Goal: Transaction & Acquisition: Obtain resource

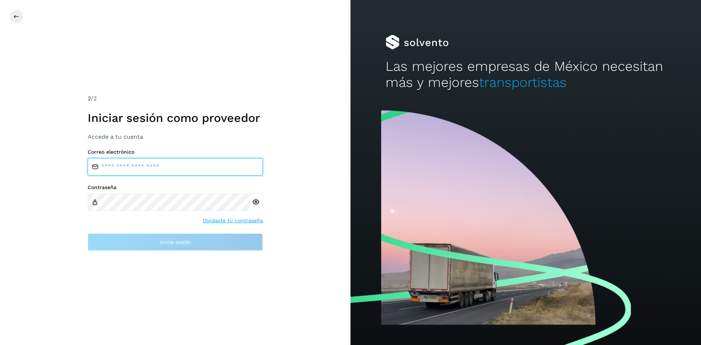
type input "**********"
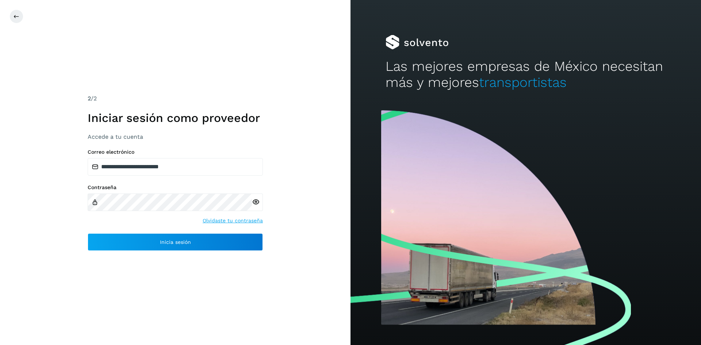
click at [259, 202] on icon at bounding box center [256, 202] width 8 height 8
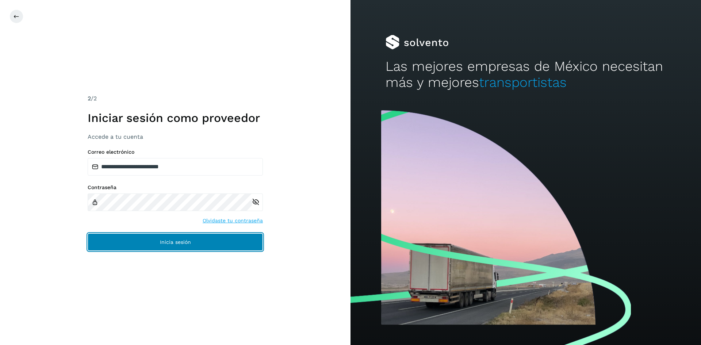
click at [226, 239] on button "Inicia sesión" at bounding box center [175, 242] width 175 height 18
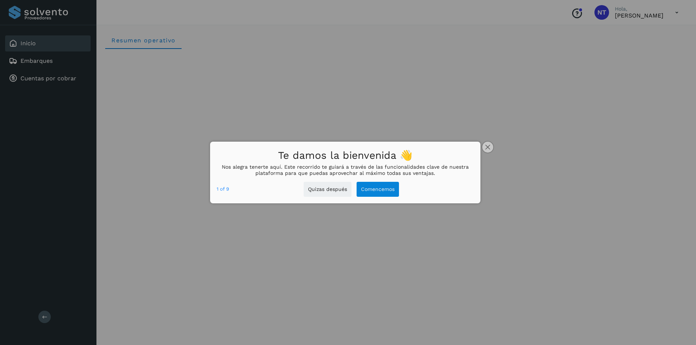
click at [486, 145] on icon "close," at bounding box center [487, 147] width 5 height 5
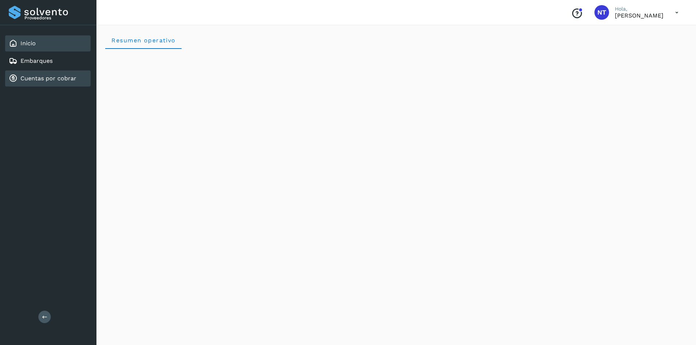
click at [43, 75] on div "Cuentas por cobrar" at bounding box center [43, 78] width 68 height 9
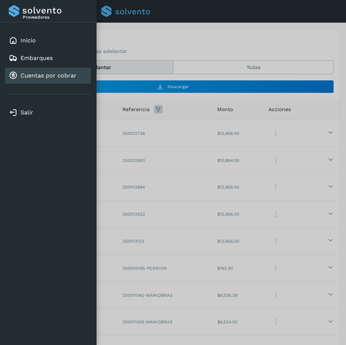
click at [0, 0] on icon at bounding box center [0, 0] width 0 height 0
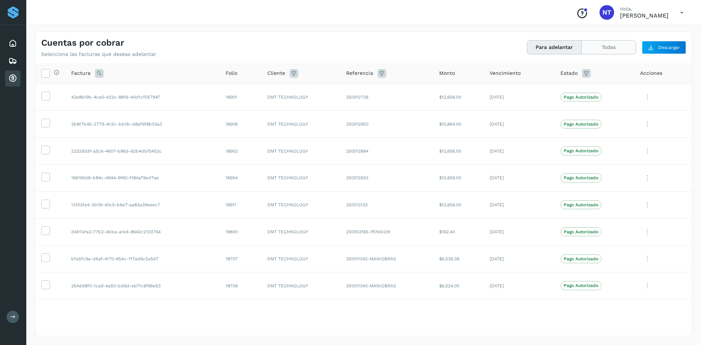
click at [593, 50] on button "Todas" at bounding box center [609, 48] width 54 height 14
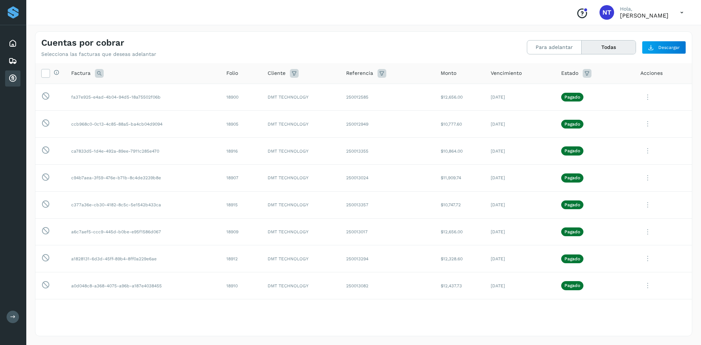
click at [380, 74] on icon at bounding box center [382, 73] width 9 height 9
click at [44, 73] on icon at bounding box center [46, 73] width 8 height 8
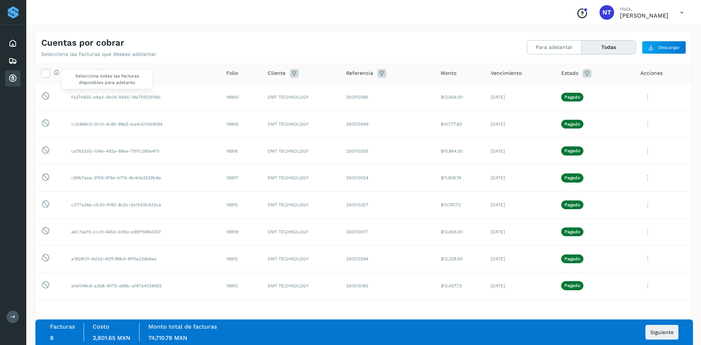
drag, startPoint x: 52, startPoint y: 71, endPoint x: 56, endPoint y: 71, distance: 4.7
click at [52, 71] on div "Selecciona todas las facturas disponibles para adelanto" at bounding box center [54, 73] width 9 height 8
click at [44, 74] on icon at bounding box center [46, 73] width 8 height 8
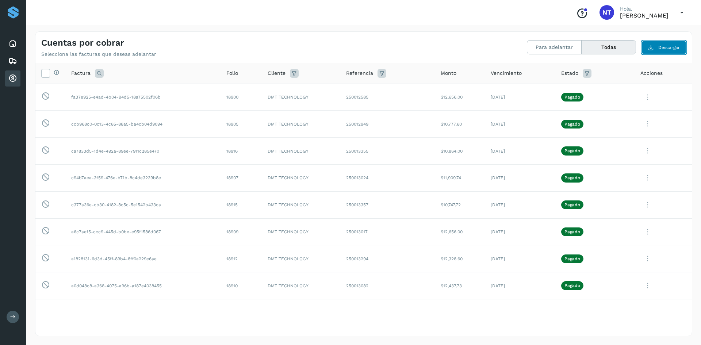
click at [651, 45] on icon at bounding box center [652, 48] width 6 height 6
click at [661, 47] on span "Descargar" at bounding box center [670, 47] width 22 height 7
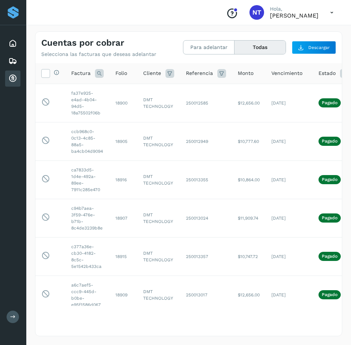
click at [221, 73] on icon at bounding box center [221, 73] width 9 height 9
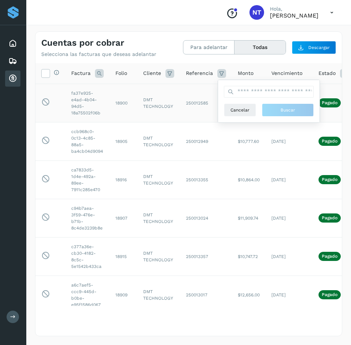
click at [113, 102] on td "18900" at bounding box center [124, 103] width 28 height 38
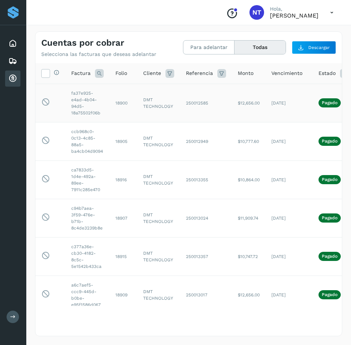
click at [118, 103] on td "18900" at bounding box center [124, 103] width 28 height 38
copy td "18900"
click at [125, 142] on td "18905" at bounding box center [124, 141] width 28 height 38
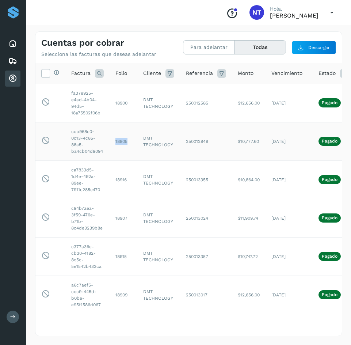
copy td "18905"
click at [123, 176] on td "18916" at bounding box center [124, 179] width 28 height 38
click at [123, 180] on td "18916" at bounding box center [124, 179] width 28 height 38
copy td "18916"
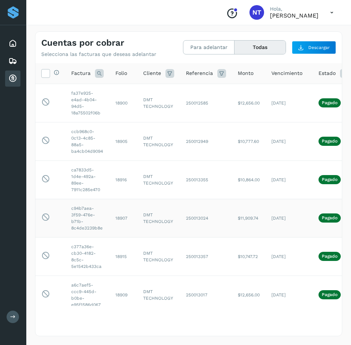
click at [118, 221] on td "18907" at bounding box center [124, 218] width 28 height 38
click at [118, 220] on td "18907" at bounding box center [124, 218] width 28 height 38
copy td "18907"
click at [121, 254] on td "18915" at bounding box center [124, 256] width 28 height 38
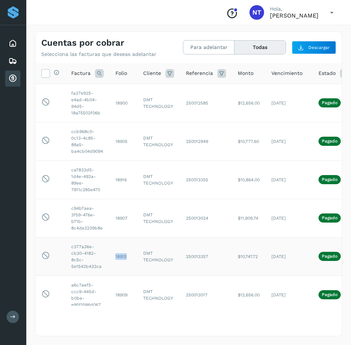
copy td "18915"
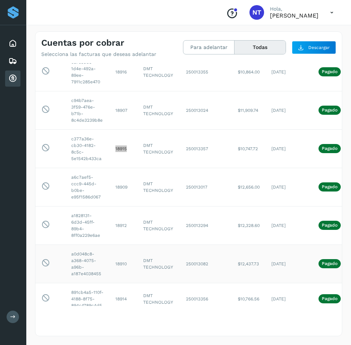
scroll to position [110, 0]
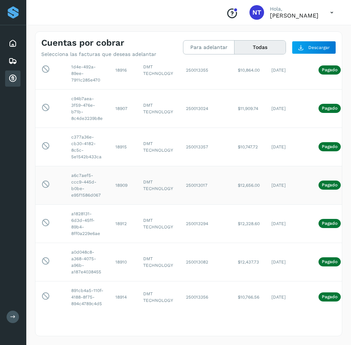
click at [122, 183] on td "18909" at bounding box center [124, 185] width 28 height 38
copy td "18909"
click at [125, 222] on td "18912" at bounding box center [124, 223] width 28 height 38
click at [125, 223] on td "18912" at bounding box center [124, 223] width 28 height 38
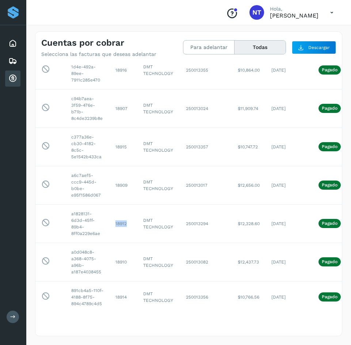
copy td "18912"
click at [122, 259] on td "18910" at bounding box center [124, 262] width 28 height 38
copy td "18910"
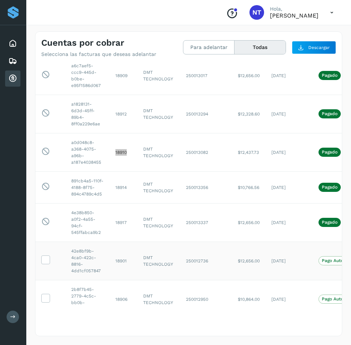
scroll to position [256, 0]
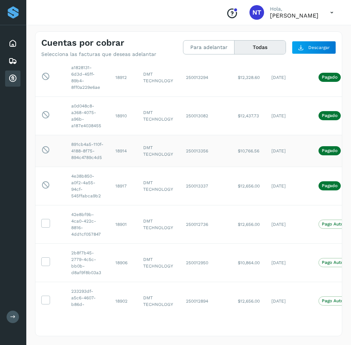
click at [121, 147] on td "18914" at bounding box center [124, 151] width 28 height 32
click at [121, 151] on td "18914" at bounding box center [124, 151] width 28 height 32
copy td "18914"
click at [117, 186] on td "18917" at bounding box center [124, 186] width 28 height 38
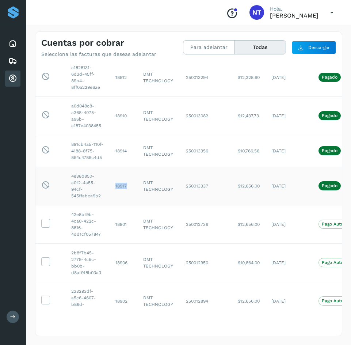
click at [117, 186] on td "18917" at bounding box center [124, 186] width 28 height 38
copy td "18917"
click at [119, 224] on td "18901" at bounding box center [124, 224] width 28 height 38
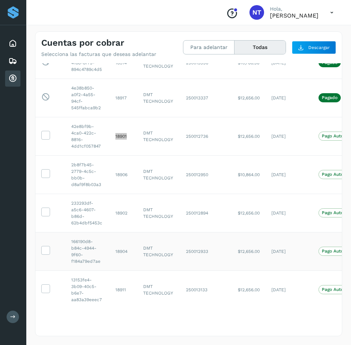
scroll to position [365, 0]
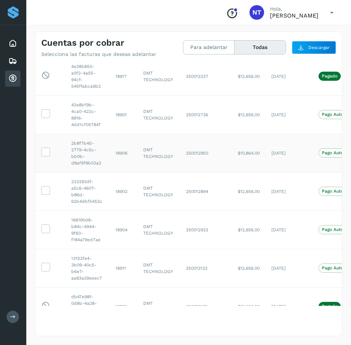
click at [118, 153] on td "18906" at bounding box center [124, 153] width 28 height 38
click at [122, 193] on td "18902" at bounding box center [124, 191] width 28 height 38
click at [122, 231] on td "18904" at bounding box center [124, 229] width 28 height 38
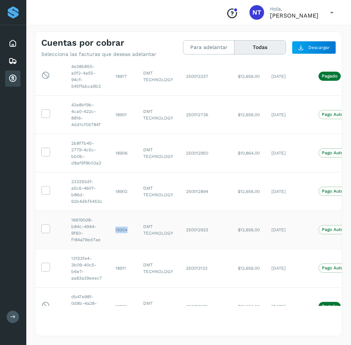
click at [122, 231] on td "18904" at bounding box center [124, 229] width 28 height 38
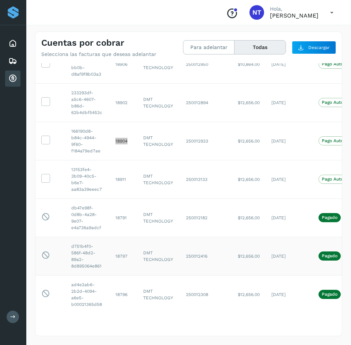
scroll to position [475, 0]
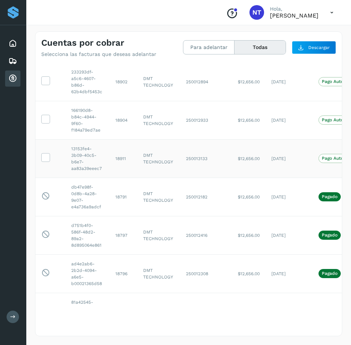
click at [123, 157] on td "18911" at bounding box center [124, 158] width 28 height 38
click at [123, 196] on td "18791" at bounding box center [124, 197] width 28 height 38
click at [123, 235] on td "18797" at bounding box center [124, 235] width 28 height 38
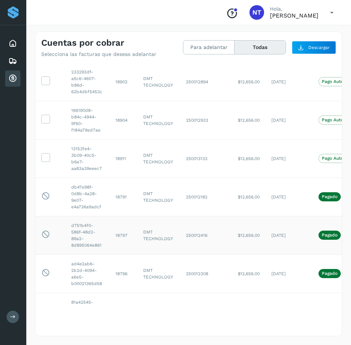
click at [123, 233] on td "18797" at bounding box center [124, 235] width 28 height 38
click at [118, 277] on td "18796" at bounding box center [124, 273] width 28 height 38
click at [118, 275] on td "18796" at bounding box center [124, 273] width 28 height 38
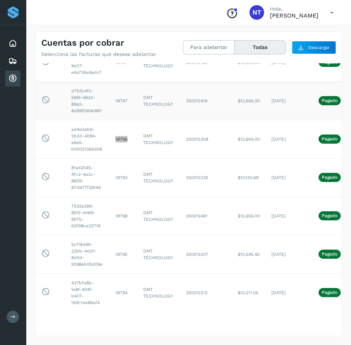
scroll to position [621, 0]
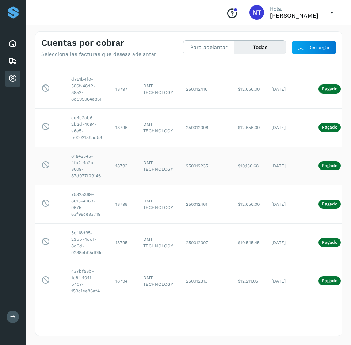
click at [122, 167] on td "18793" at bounding box center [124, 166] width 28 height 38
click at [116, 205] on td "18798" at bounding box center [124, 204] width 28 height 38
click at [116, 203] on td "18798" at bounding box center [124, 204] width 28 height 38
click at [116, 202] on td "18798" at bounding box center [124, 204] width 28 height 38
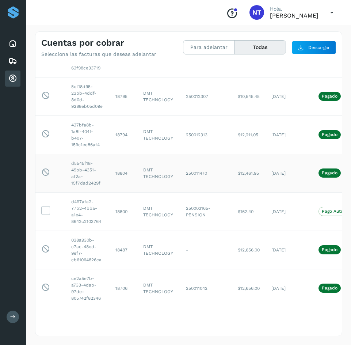
scroll to position [731, 0]
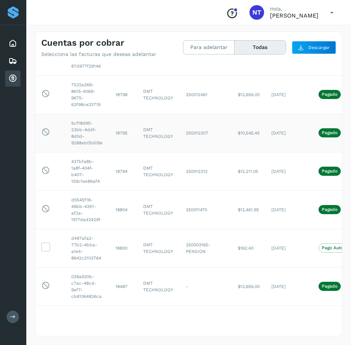
click at [115, 132] on td "18795" at bounding box center [124, 133] width 28 height 38
click at [119, 168] on td "18794" at bounding box center [124, 171] width 28 height 38
click at [120, 170] on td "18794" at bounding box center [124, 171] width 28 height 38
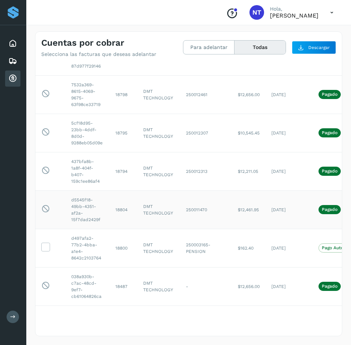
click at [126, 209] on td "18804" at bounding box center [124, 209] width 28 height 38
click at [124, 246] on td "18800" at bounding box center [124, 248] width 28 height 38
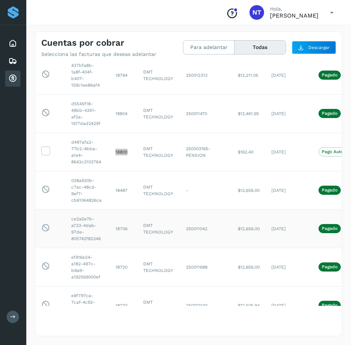
scroll to position [840, 0]
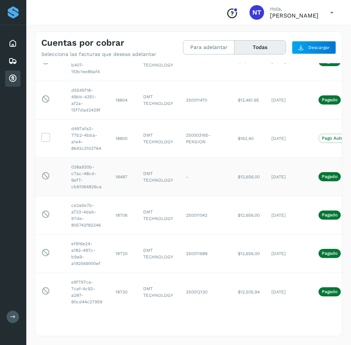
click at [122, 175] on td "18487" at bounding box center [124, 176] width 28 height 38
click at [128, 214] on td "18706" at bounding box center [124, 215] width 28 height 38
click at [124, 214] on td "18706" at bounding box center [124, 215] width 28 height 38
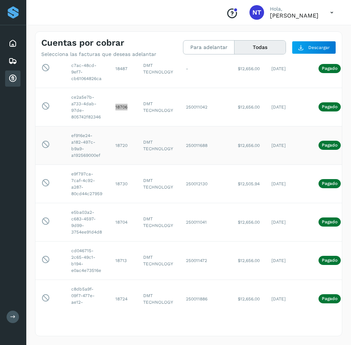
scroll to position [950, 0]
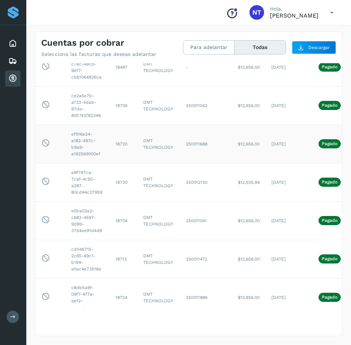
click at [121, 143] on td "18720" at bounding box center [124, 144] width 28 height 38
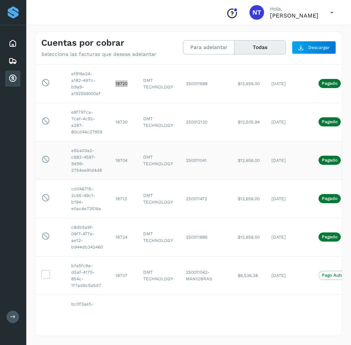
scroll to position [1023, 0]
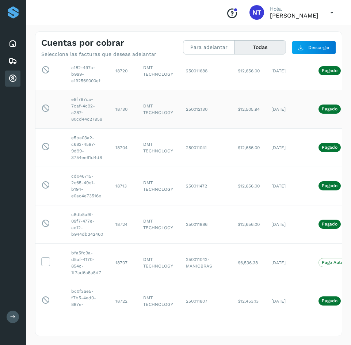
click at [117, 104] on td "18730" at bounding box center [124, 109] width 28 height 38
click at [127, 141] on td "18704" at bounding box center [124, 147] width 28 height 38
click at [121, 141] on td "18704" at bounding box center [124, 147] width 28 height 38
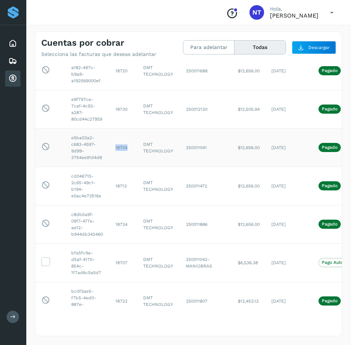
click at [121, 141] on td "18704" at bounding box center [124, 147] width 28 height 38
click at [124, 180] on td "18713" at bounding box center [124, 186] width 28 height 38
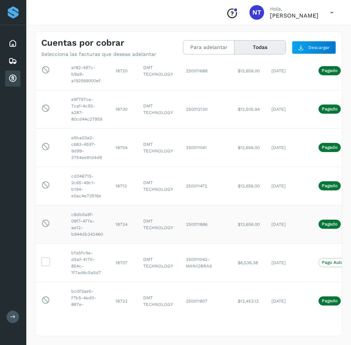
click at [123, 220] on td "18724" at bounding box center [124, 224] width 28 height 38
click at [122, 254] on td "18707" at bounding box center [124, 262] width 28 height 38
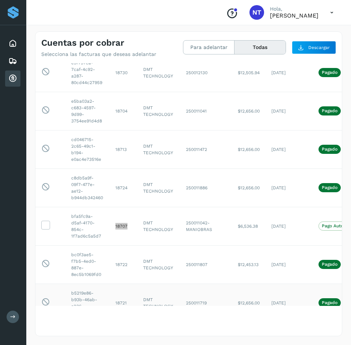
scroll to position [1096, 0]
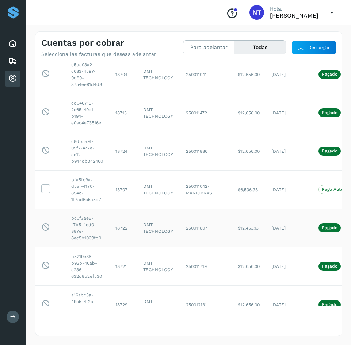
click at [122, 222] on td "18722" at bounding box center [124, 228] width 28 height 38
click at [125, 259] on td "18721" at bounding box center [124, 266] width 28 height 38
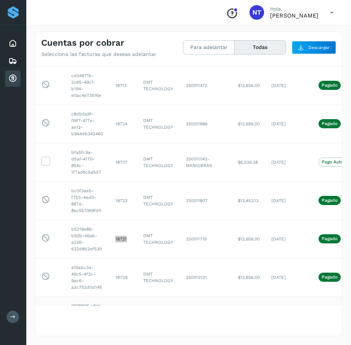
scroll to position [1206, 0]
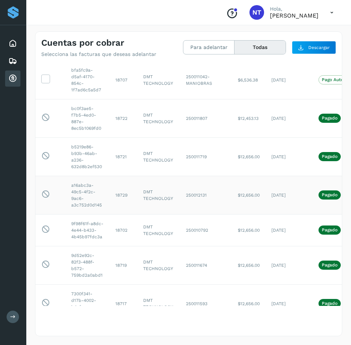
click at [119, 187] on td "18729" at bounding box center [124, 195] width 28 height 38
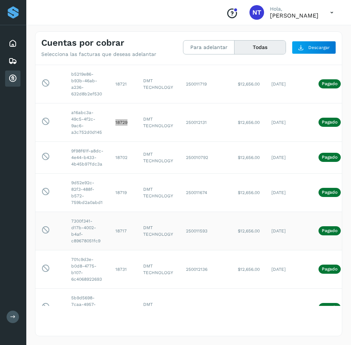
scroll to position [1279, 0]
click at [122, 152] on td "18702" at bounding box center [124, 157] width 28 height 32
click at [124, 195] on td "18719" at bounding box center [124, 192] width 28 height 38
click at [122, 193] on td "18719" at bounding box center [124, 192] width 28 height 38
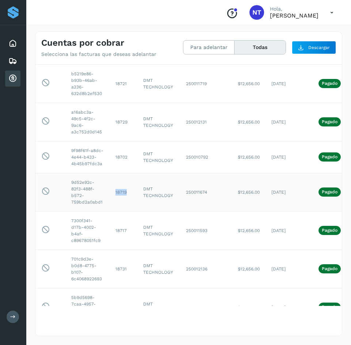
click at [122, 193] on td "18719" at bounding box center [124, 192] width 28 height 38
click at [123, 229] on td "18717" at bounding box center [124, 230] width 28 height 38
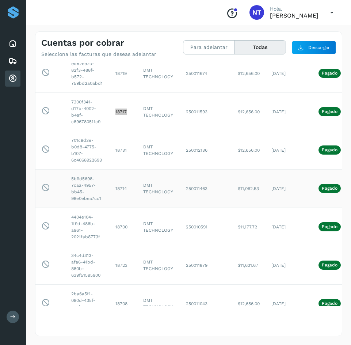
scroll to position [1425, 0]
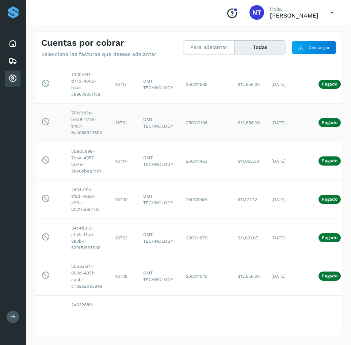
click at [126, 122] on td "18731" at bounding box center [124, 122] width 28 height 38
click at [123, 122] on td "18731" at bounding box center [124, 122] width 28 height 38
click at [123, 160] on td "18714" at bounding box center [124, 161] width 28 height 38
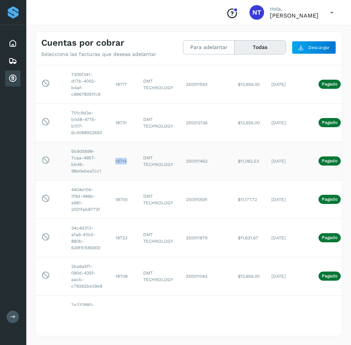
click at [123, 160] on td "18714" at bounding box center [124, 161] width 28 height 38
click at [125, 199] on td "18700" at bounding box center [124, 199] width 28 height 38
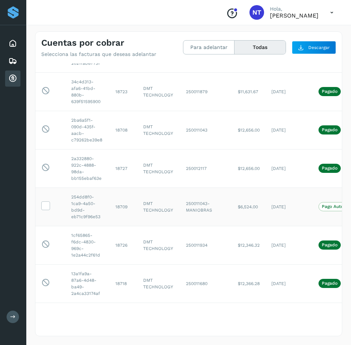
scroll to position [1534, 0]
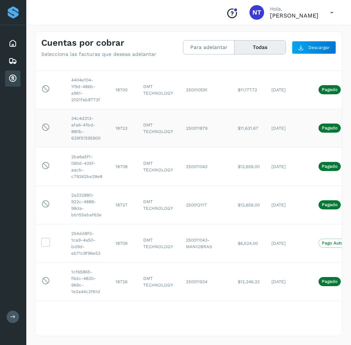
click at [120, 126] on td "18723" at bounding box center [124, 128] width 28 height 38
click at [118, 167] on td "18708" at bounding box center [124, 166] width 28 height 38
click at [118, 207] on td "18727" at bounding box center [124, 205] width 28 height 38
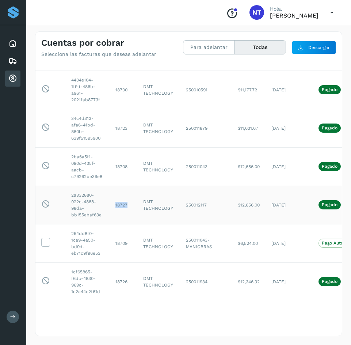
click at [118, 207] on td "18727" at bounding box center [124, 205] width 28 height 38
click at [118, 243] on td "18709" at bounding box center [124, 243] width 28 height 38
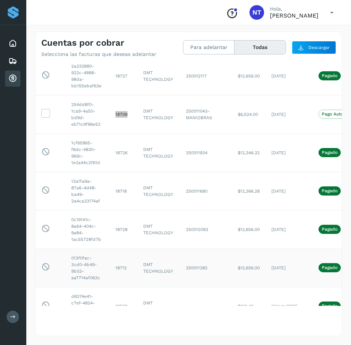
scroll to position [1681, 0]
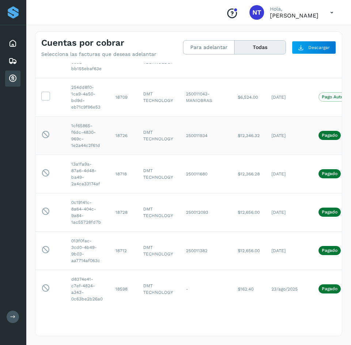
click at [120, 135] on td "18726" at bounding box center [124, 135] width 28 height 38
click at [119, 136] on td "18726" at bounding box center [124, 135] width 28 height 38
click at [117, 171] on td "18718" at bounding box center [124, 174] width 28 height 38
click at [121, 206] on td "18728" at bounding box center [124, 212] width 28 height 38
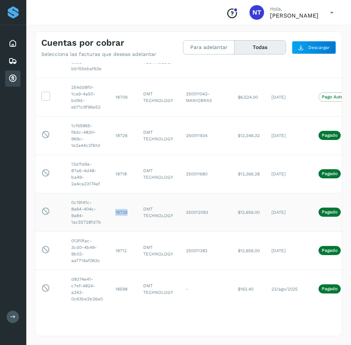
click at [121, 206] on td "18728" at bounding box center [124, 212] width 28 height 38
click at [121, 246] on td "18712" at bounding box center [124, 250] width 28 height 38
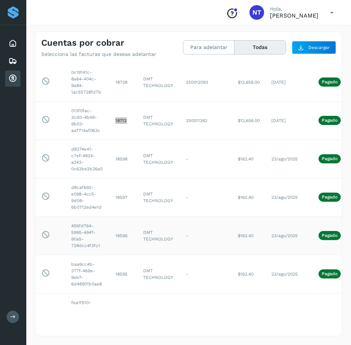
scroll to position [1827, 0]
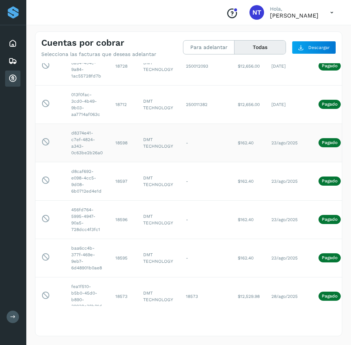
click at [120, 138] on td "18598" at bounding box center [124, 142] width 28 height 38
click at [120, 139] on td "18598" at bounding box center [124, 142] width 28 height 38
click at [120, 137] on td "18598" at bounding box center [124, 142] width 28 height 38
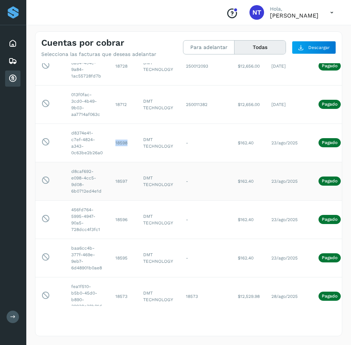
click at [122, 176] on td "18597" at bounding box center [124, 181] width 28 height 38
click at [122, 213] on td "18596" at bounding box center [124, 219] width 28 height 38
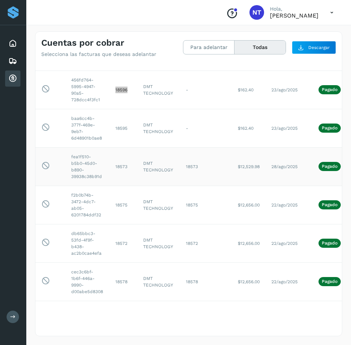
scroll to position [1973, 0]
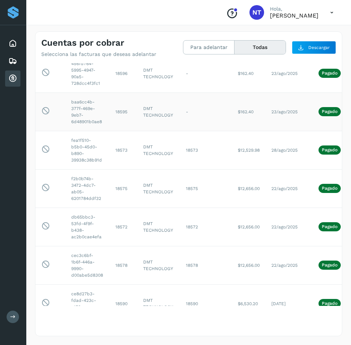
click at [123, 104] on td "18595" at bounding box center [124, 111] width 28 height 38
click at [124, 144] on td "18573" at bounding box center [124, 150] width 28 height 38
click at [124, 145] on td "18573" at bounding box center [124, 150] width 28 height 38
click at [120, 181] on td "18575" at bounding box center [124, 188] width 28 height 38
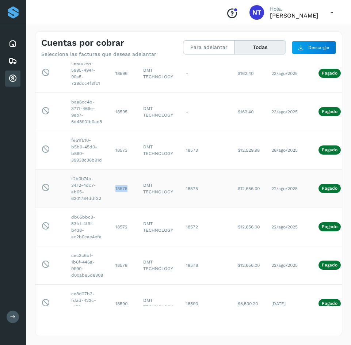
click at [120, 181] on td "18575" at bounding box center [124, 188] width 28 height 38
click at [122, 223] on td "18572" at bounding box center [124, 227] width 28 height 38
click at [122, 222] on td "18572" at bounding box center [124, 227] width 28 height 38
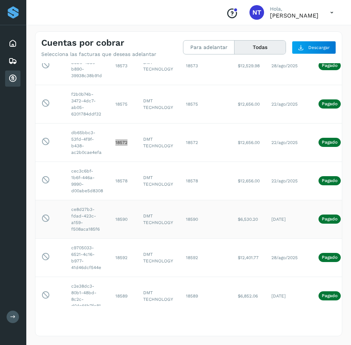
scroll to position [2083, 0]
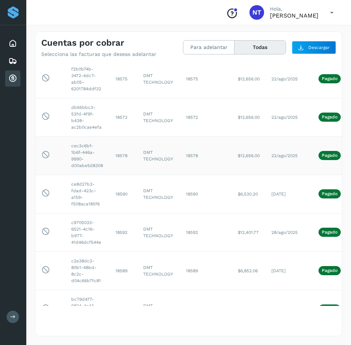
click at [122, 149] on td "18578" at bounding box center [124, 155] width 28 height 38
click at [124, 187] on td "18590" at bounding box center [124, 194] width 28 height 38
click at [122, 227] on td "18592" at bounding box center [124, 232] width 28 height 38
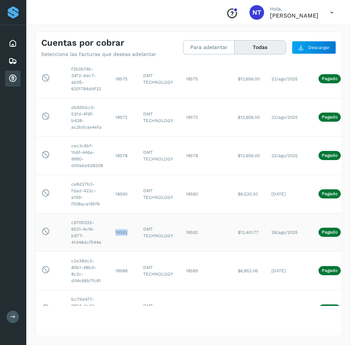
click at [122, 227] on td "18592" at bounding box center [124, 232] width 28 height 38
click at [123, 266] on td "18589" at bounding box center [124, 270] width 28 height 38
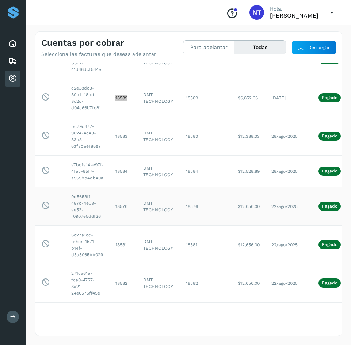
scroll to position [2265, 0]
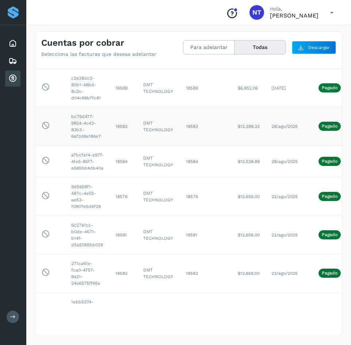
click at [121, 119] on td "18583" at bounding box center [124, 126] width 28 height 38
click at [123, 156] on td "18584" at bounding box center [124, 161] width 28 height 32
click at [125, 190] on td "18576" at bounding box center [124, 196] width 28 height 38
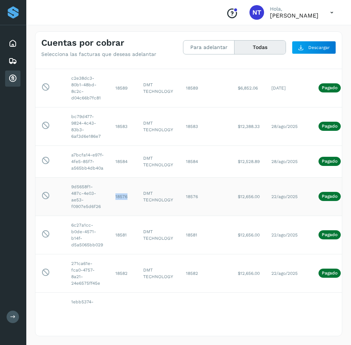
click at [125, 190] on td "18576" at bounding box center [124, 196] width 28 height 38
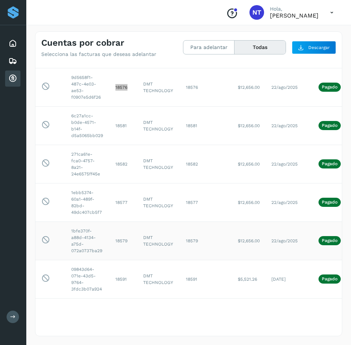
scroll to position [2411, 0]
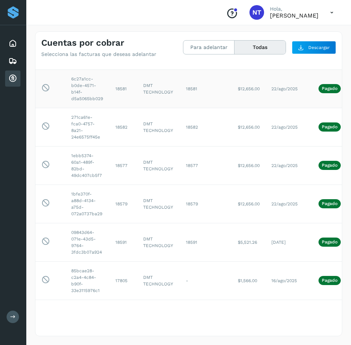
click at [121, 81] on td "18581" at bounding box center [124, 88] width 28 height 38
click at [126, 121] on td "18582" at bounding box center [124, 127] width 28 height 38
click at [119, 157] on td "18577" at bounding box center [124, 165] width 28 height 38
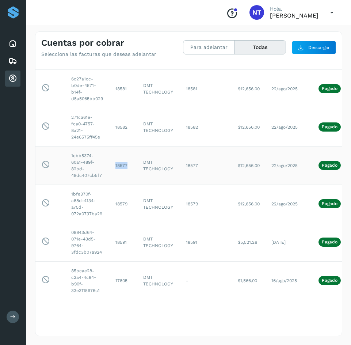
click at [119, 157] on td "18577" at bounding box center [124, 165] width 28 height 38
click at [124, 198] on td "18579" at bounding box center [124, 204] width 28 height 38
click at [124, 237] on td "18591" at bounding box center [124, 242] width 28 height 38
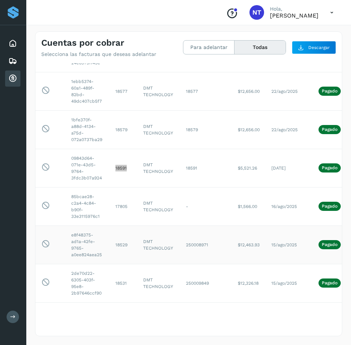
scroll to position [2521, 0]
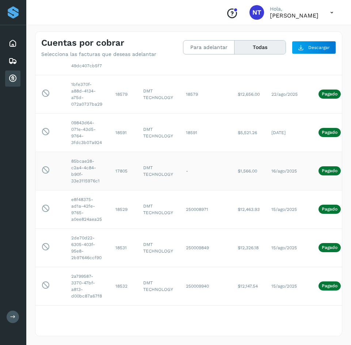
click at [119, 164] on td "17805" at bounding box center [124, 171] width 28 height 38
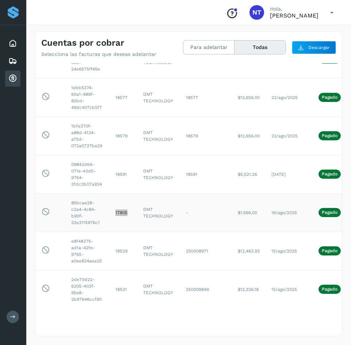
scroll to position [2485, 0]
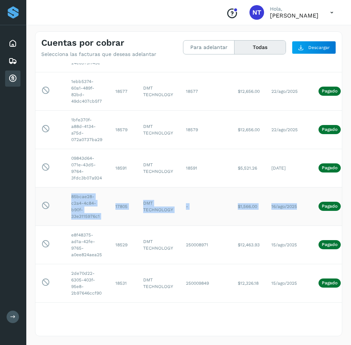
drag, startPoint x: 299, startPoint y: 201, endPoint x: 63, endPoint y: 208, distance: 236.1
click at [63, 225] on tr "Esta factura no está disponible para adelanto 85bcae28-c2a4-4c84-b90f-33e311597…" at bounding box center [219, 244] width 369 height 38
click at [213, 202] on td "-" at bounding box center [206, 206] width 52 height 38
drag, startPoint x: 109, startPoint y: 199, endPoint x: 298, endPoint y: 208, distance: 189.8
click at [298, 225] on tr "Esta factura no está disponible para adelanto 85bcae28-c2a4-4c84-b90f-33e311597…" at bounding box center [219, 244] width 369 height 38
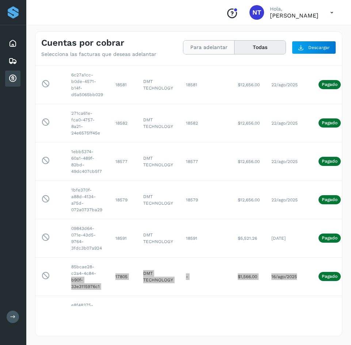
scroll to position [2412, 0]
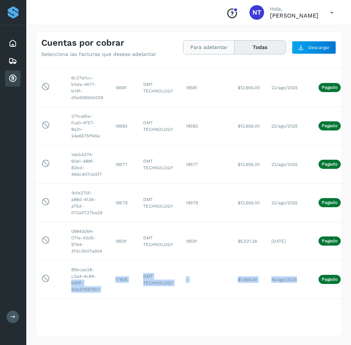
click at [235, 49] on button "Para adelantar" at bounding box center [260, 48] width 51 height 14
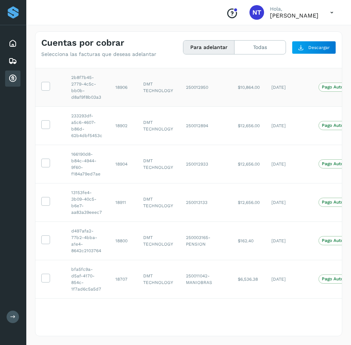
scroll to position [0, 0]
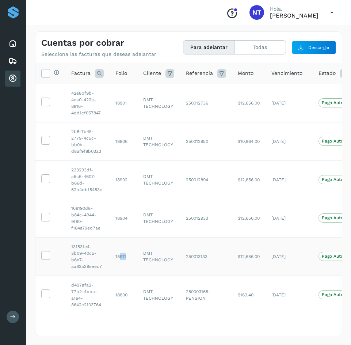
drag, startPoint x: 117, startPoint y: 254, endPoint x: 130, endPoint y: 256, distance: 12.9
click at [130, 256] on td "18911" at bounding box center [124, 256] width 28 height 38
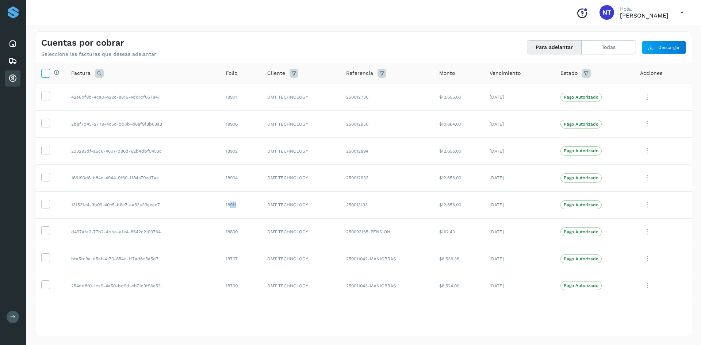
click at [44, 73] on icon at bounding box center [46, 73] width 8 height 8
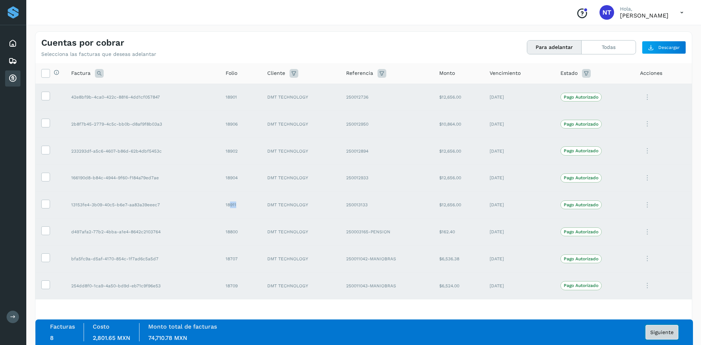
click at [667, 336] on button "Siguiente" at bounding box center [662, 332] width 33 height 15
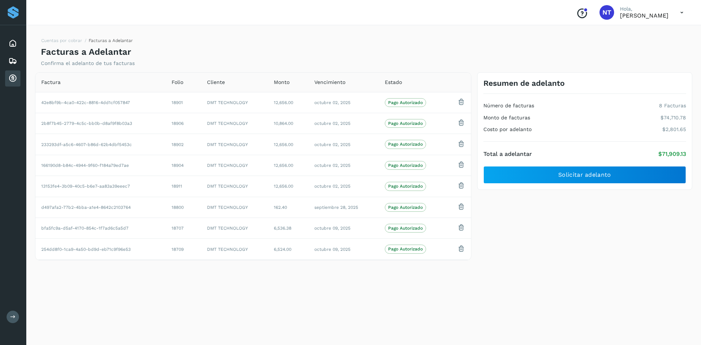
click at [261, 292] on div "Cuentas por cobrar Facturas a Adelantar Facturas a Adelantar Confirma el adelan…" at bounding box center [364, 183] width 658 height 305
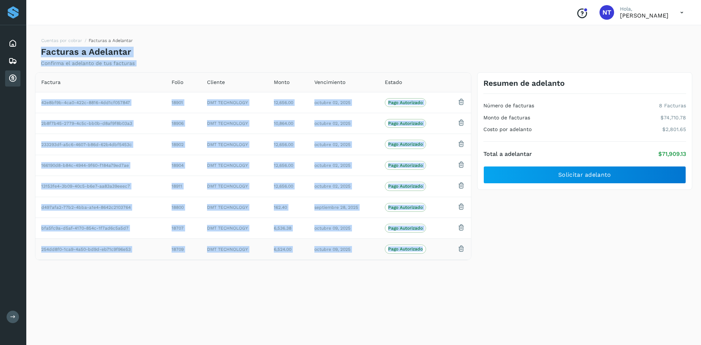
drag, startPoint x: 42, startPoint y: 51, endPoint x: 445, endPoint y: 247, distance: 448.7
click at [445, 247] on div "Cuentas por cobrar Facturas a Adelantar Facturas a Adelantar Confirma el adelan…" at bounding box center [364, 183] width 658 height 305
click at [484, 82] on h3 "Resumen de adelanto" at bounding box center [524, 83] width 81 height 9
click at [484, 84] on h3 "Resumen de adelanto" at bounding box center [524, 83] width 81 height 9
drag, startPoint x: 556, startPoint y: 86, endPoint x: 563, endPoint y: 92, distance: 9.1
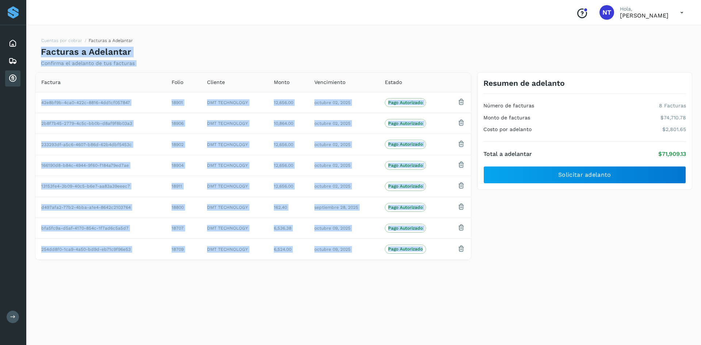
click at [556, 86] on h3 "Resumen de adelanto" at bounding box center [524, 83] width 81 height 9
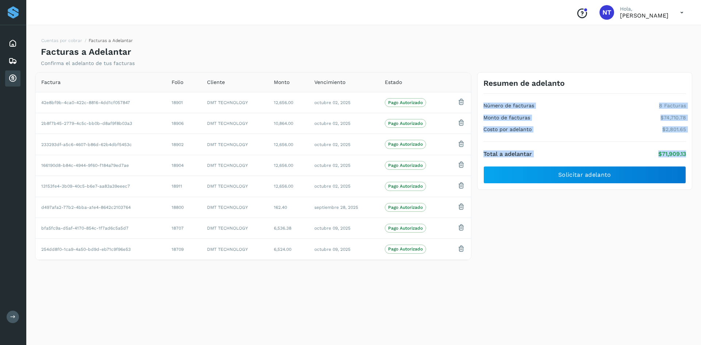
drag, startPoint x: 484, startPoint y: 106, endPoint x: 690, endPoint y: 150, distance: 210.3
click at [690, 150] on div "Resumen de adelanto Número de facturas 8 Facturas Monto de facturas $74,710.78 …" at bounding box center [585, 131] width 215 height 118
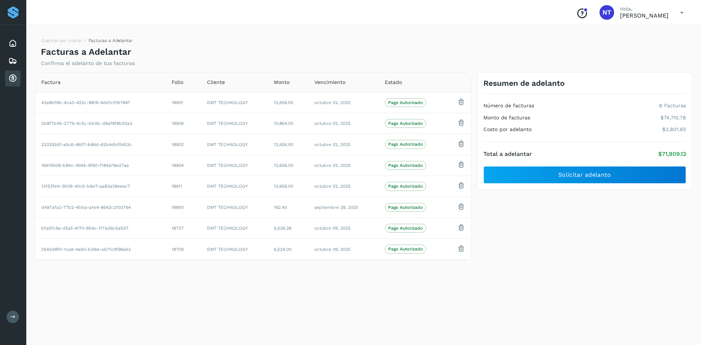
click at [483, 82] on div "Resumen de adelanto Número de facturas 8 Facturas Monto de facturas $74,710.78 …" at bounding box center [585, 131] width 215 height 118
drag, startPoint x: 486, startPoint y: 82, endPoint x: 495, endPoint y: 114, distance: 32.8
click at [558, 118] on div "Resumen de adelanto Número de facturas 8 Facturas Monto de facturas $74,710.78 …" at bounding box center [585, 131] width 215 height 118
drag, startPoint x: 486, startPoint y: 106, endPoint x: 521, endPoint y: 118, distance: 36.9
click at [584, 136] on div "Número de facturas 8 Facturas Monto de facturas $74,710.78 Costo por adelanto $…" at bounding box center [585, 118] width 203 height 48
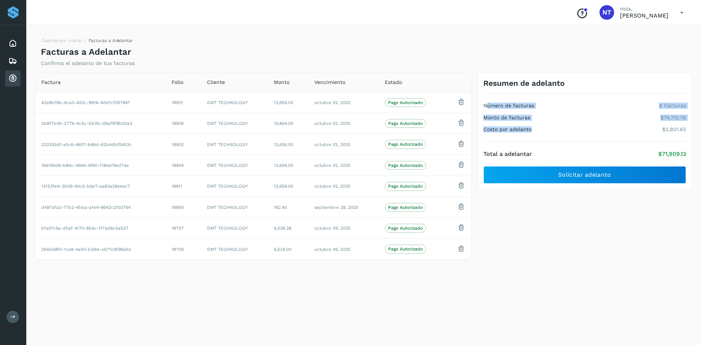
drag, startPoint x: 501, startPoint y: 107, endPoint x: 497, endPoint y: 107, distance: 4.0
click at [501, 107] on h4 "Número de facturas" at bounding box center [509, 106] width 51 height 6
click at [484, 103] on h4 "Número de facturas" at bounding box center [509, 106] width 51 height 6
drag, startPoint x: 485, startPoint y: 103, endPoint x: 688, endPoint y: 155, distance: 210.0
click at [688, 155] on div "Resumen de adelanto Número de facturas 8 Facturas Monto de facturas $74,710.78 …" at bounding box center [585, 131] width 215 height 118
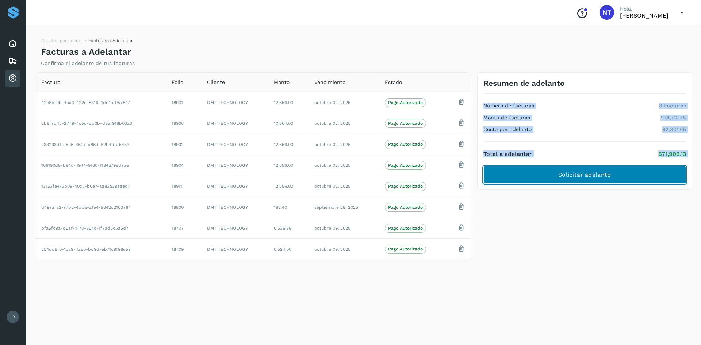
click at [607, 179] on button "Solicitar adelanto" at bounding box center [585, 175] width 203 height 18
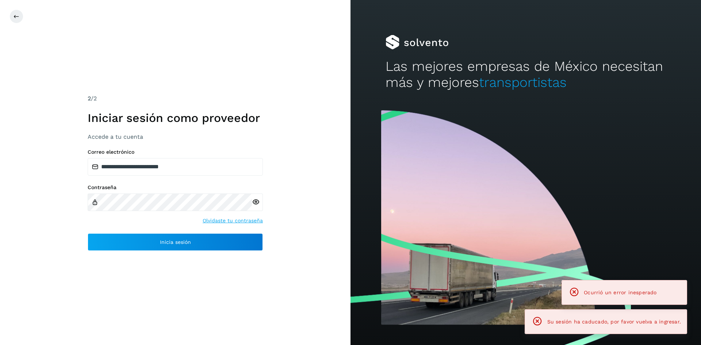
click at [256, 203] on icon at bounding box center [256, 202] width 8 height 8
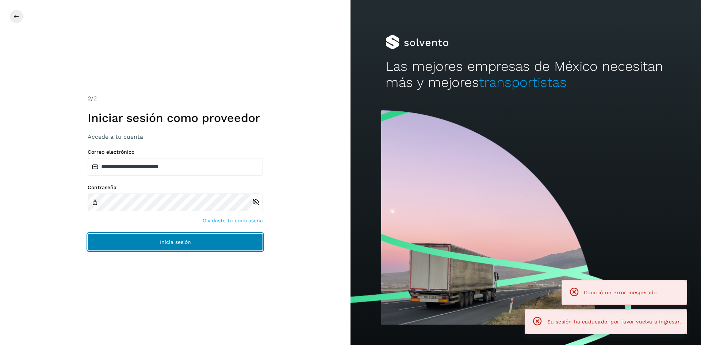
click at [198, 242] on button "Inicia sesión" at bounding box center [175, 242] width 175 height 18
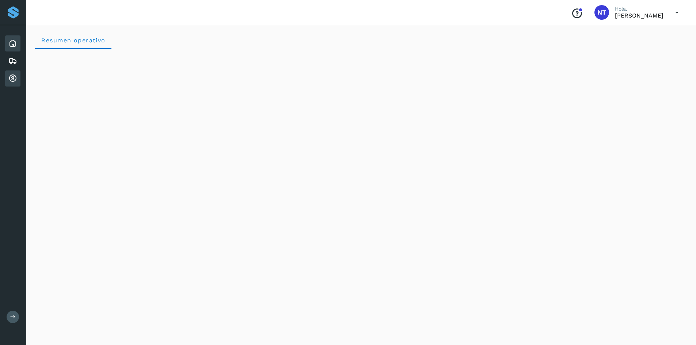
click at [15, 80] on icon at bounding box center [12, 78] width 9 height 9
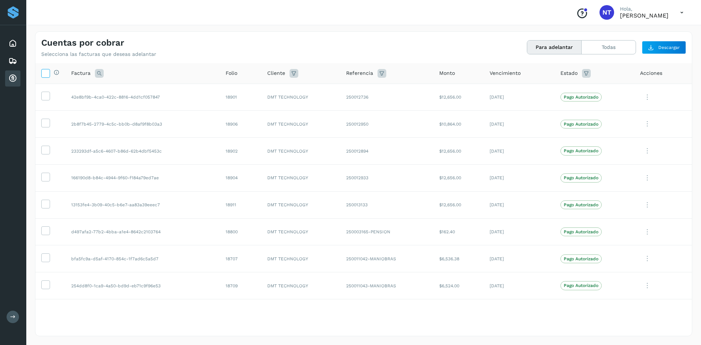
click at [42, 71] on icon at bounding box center [46, 73] width 8 height 8
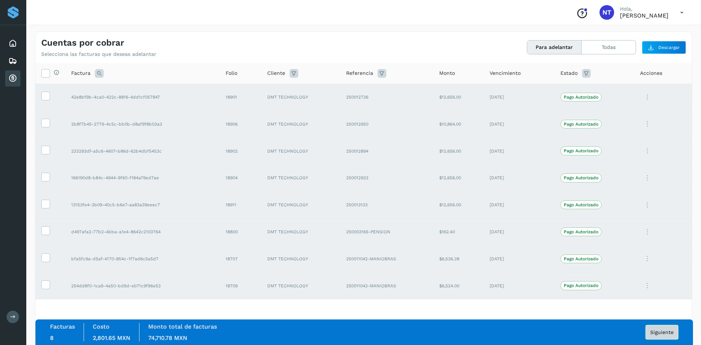
click at [654, 332] on span "Siguiente" at bounding box center [662, 332] width 23 height 5
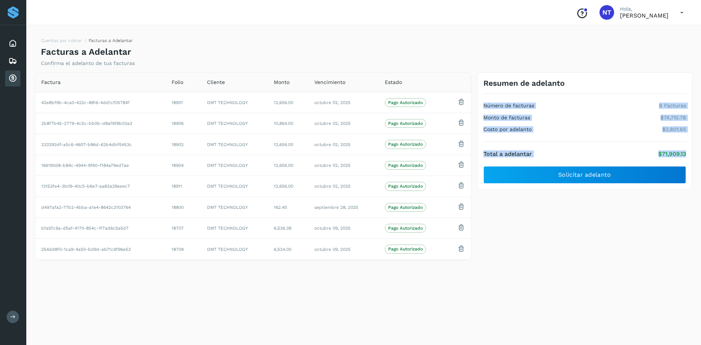
drag, startPoint x: 484, startPoint y: 105, endPoint x: 701, endPoint y: 151, distance: 221.8
click at [701, 151] on div "Cuentas por cobrar Facturas a Adelantar Facturas a Adelantar Confirma el adelan…" at bounding box center [363, 184] width 675 height 323
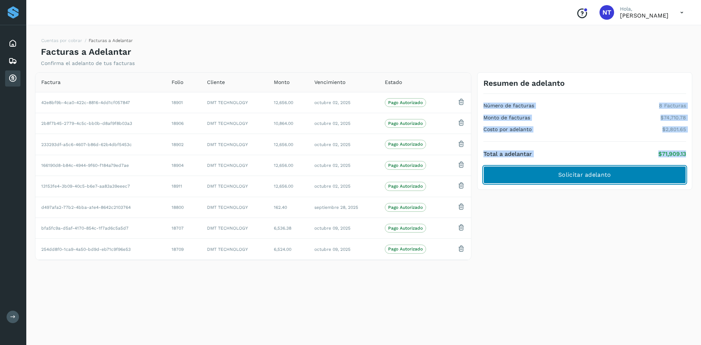
click at [657, 177] on button "Solicitar adelanto" at bounding box center [585, 175] width 203 height 18
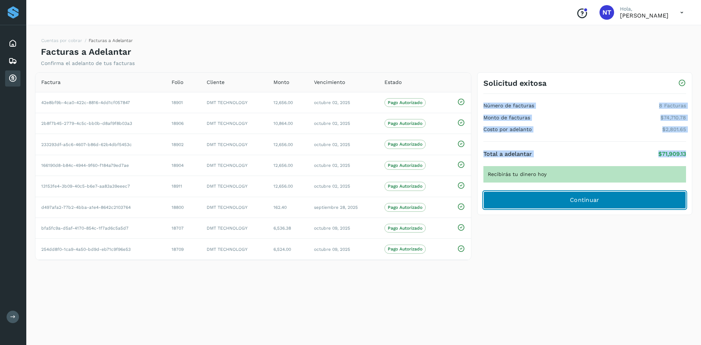
click at [596, 202] on span "Continuar" at bounding box center [585, 200] width 30 height 8
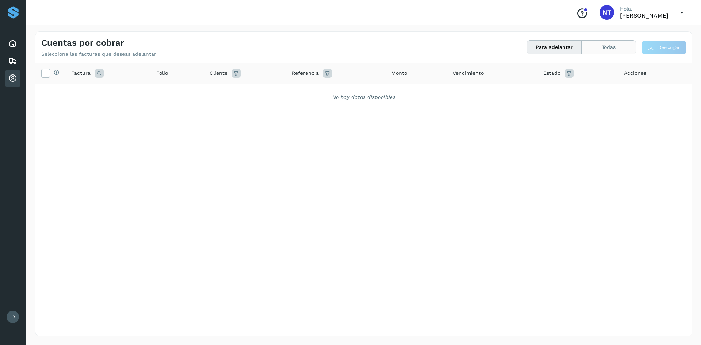
click at [601, 47] on button "Todas" at bounding box center [609, 48] width 54 height 14
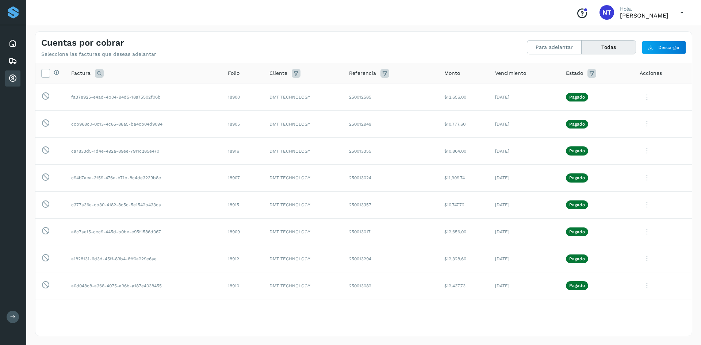
click at [588, 73] on icon at bounding box center [592, 73] width 9 height 9
click at [592, 73] on icon at bounding box center [592, 73] width 9 height 9
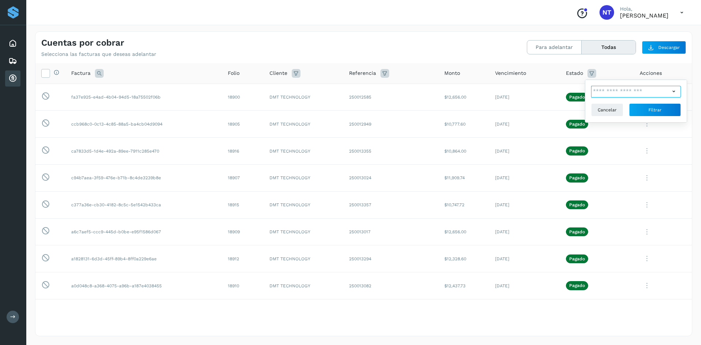
click at [613, 96] on input "text" at bounding box center [631, 92] width 79 height 12
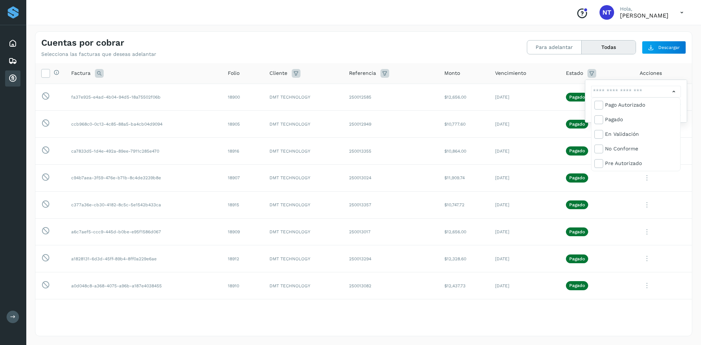
click at [615, 90] on div at bounding box center [350, 172] width 701 height 345
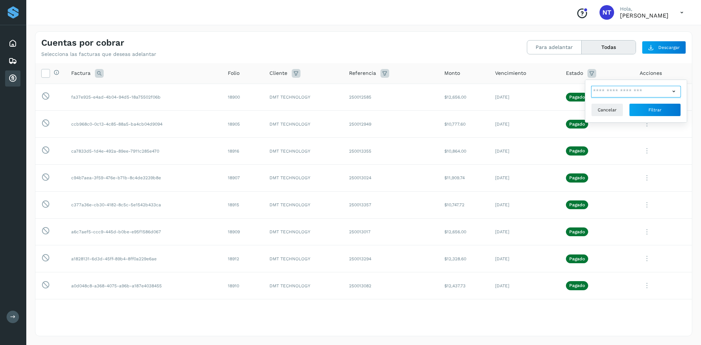
click at [615, 90] on input "text" at bounding box center [631, 92] width 79 height 12
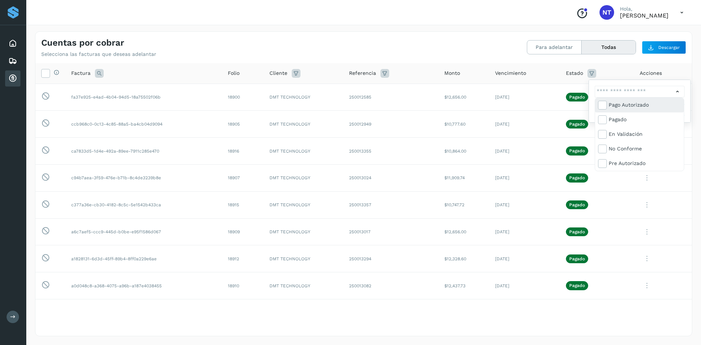
click at [641, 106] on div "Pago Autorizado" at bounding box center [645, 105] width 72 height 8
type input "**********"
click at [604, 72] on div at bounding box center [350, 172] width 701 height 345
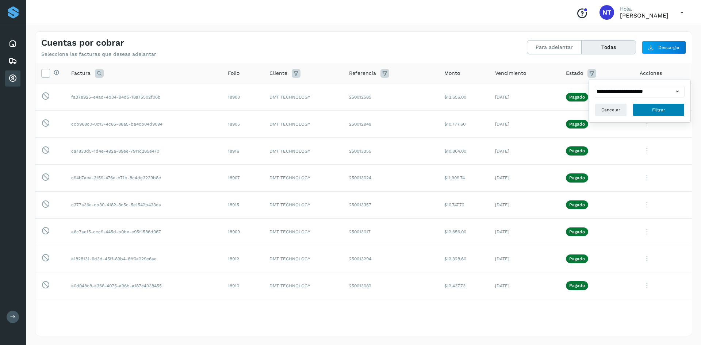
click at [658, 113] on button "Filtrar" at bounding box center [659, 109] width 52 height 13
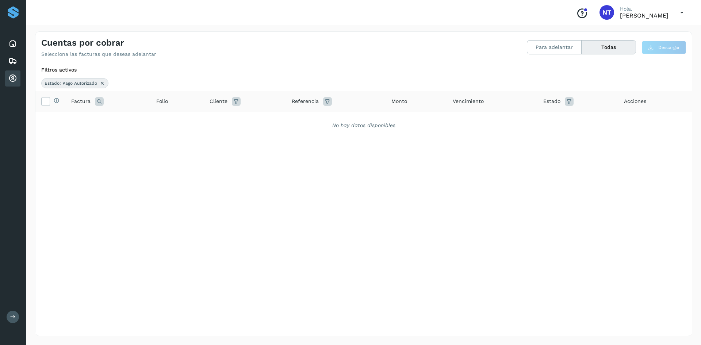
click at [572, 101] on icon at bounding box center [569, 101] width 9 height 9
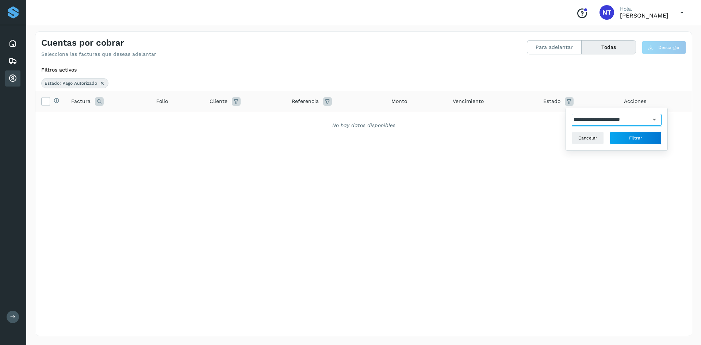
click at [640, 125] on input "**********" at bounding box center [611, 120] width 79 height 12
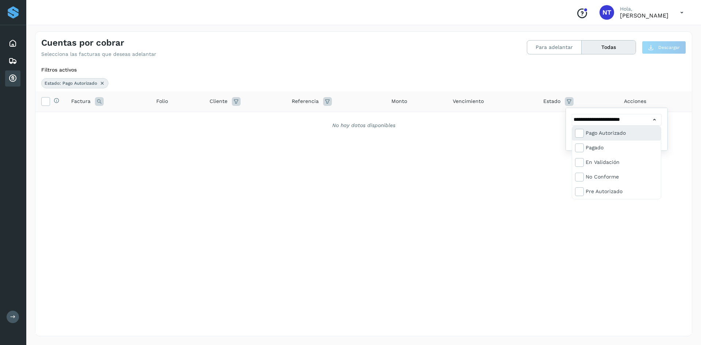
click at [621, 133] on div "Pago Autorizado" at bounding box center [622, 133] width 72 height 8
click at [601, 159] on div "En validación" at bounding box center [622, 162] width 72 height 8
type input "**********"
click at [569, 98] on div at bounding box center [350, 172] width 701 height 345
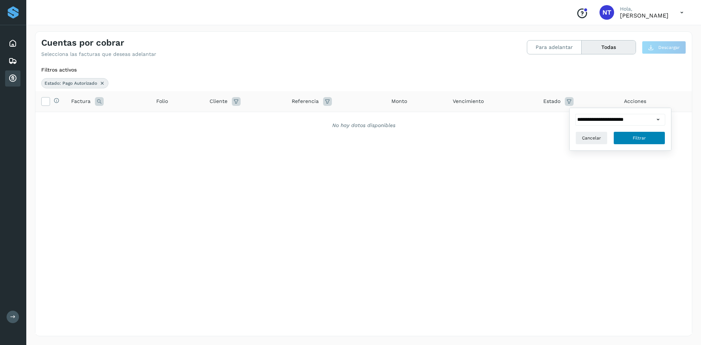
click at [637, 135] on span "Filtrar" at bounding box center [639, 138] width 13 height 7
click at [573, 101] on icon at bounding box center [569, 101] width 9 height 9
click at [621, 122] on input "**********" at bounding box center [611, 120] width 79 height 12
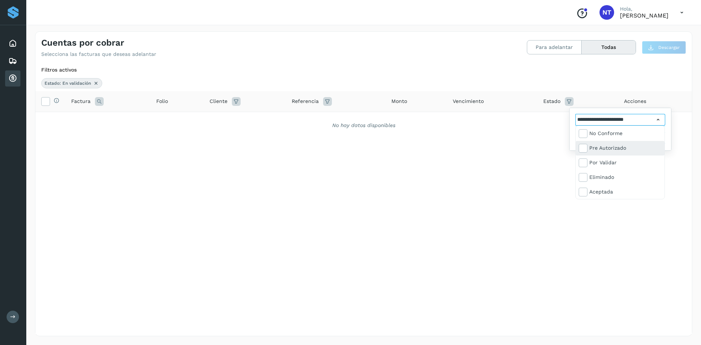
scroll to position [44, 0]
click at [574, 99] on div at bounding box center [350, 172] width 701 height 345
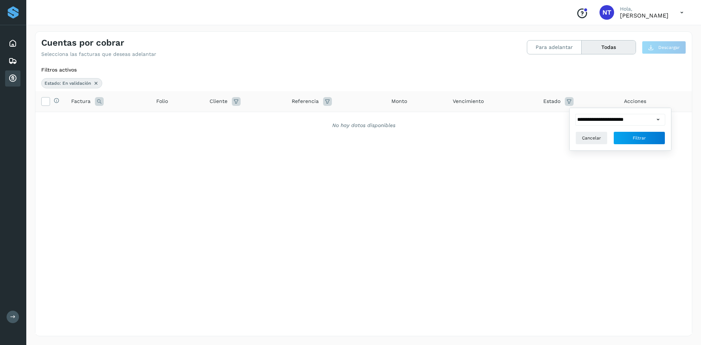
click at [570, 102] on icon at bounding box center [569, 101] width 9 height 9
click at [570, 103] on icon at bounding box center [569, 101] width 9 height 9
click at [590, 125] on input "**********" at bounding box center [611, 120] width 79 height 12
click at [627, 130] on div "Pago Autorizado" at bounding box center [622, 133] width 72 height 8
click at [614, 145] on div "Pagado" at bounding box center [622, 148] width 72 height 8
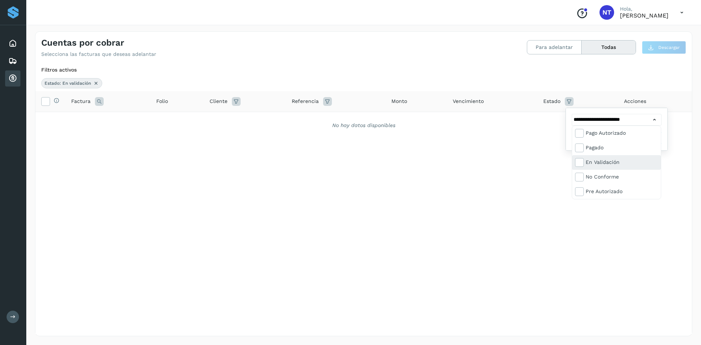
click at [605, 160] on div "En validación" at bounding box center [622, 162] width 72 height 8
drag, startPoint x: 604, startPoint y: 162, endPoint x: 604, endPoint y: 166, distance: 4.0
click at [605, 161] on div "En validación" at bounding box center [622, 162] width 72 height 8
click at [601, 173] on div "No conforme" at bounding box center [622, 177] width 72 height 8
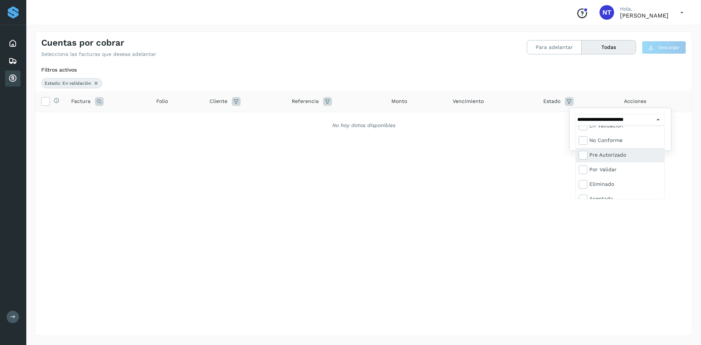
click at [609, 152] on div "Pre Autorizado" at bounding box center [626, 155] width 72 height 8
click at [599, 166] on div "Por validar" at bounding box center [626, 170] width 72 height 8
click at [596, 192] on div "Eliminado" at bounding box center [620, 199] width 89 height 15
click at [600, 187] on div "Aceptada" at bounding box center [620, 192] width 89 height 15
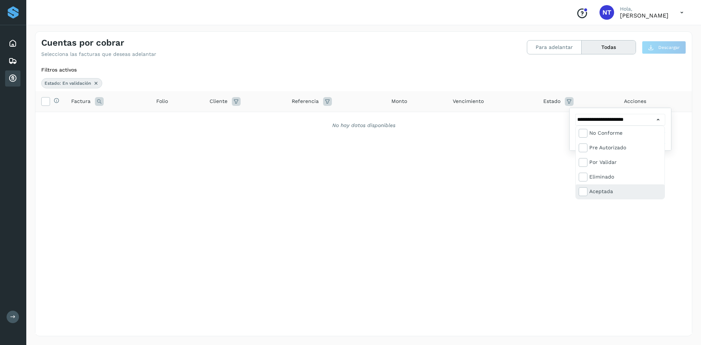
type input "**********"
click at [547, 139] on div at bounding box center [350, 172] width 701 height 345
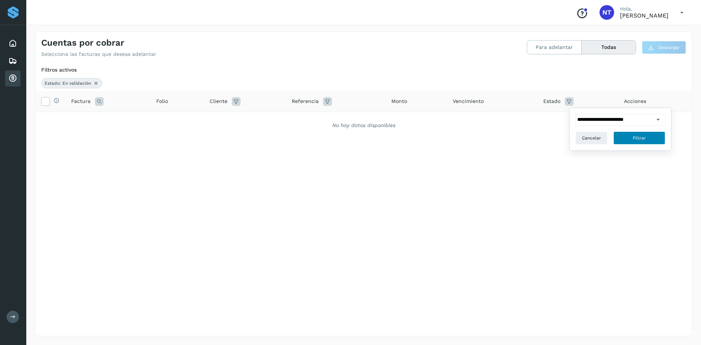
click at [635, 138] on span "Filtrar" at bounding box center [639, 138] width 13 height 7
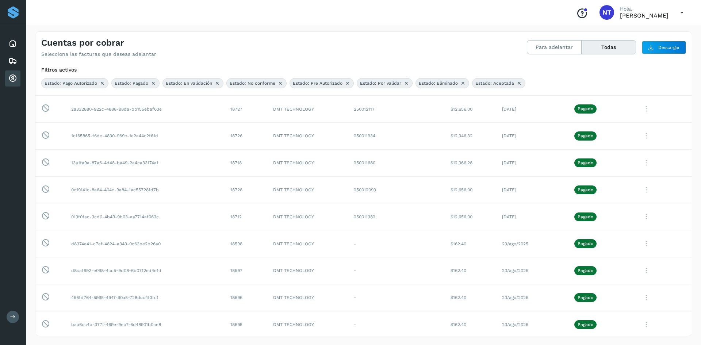
scroll to position [0, 0]
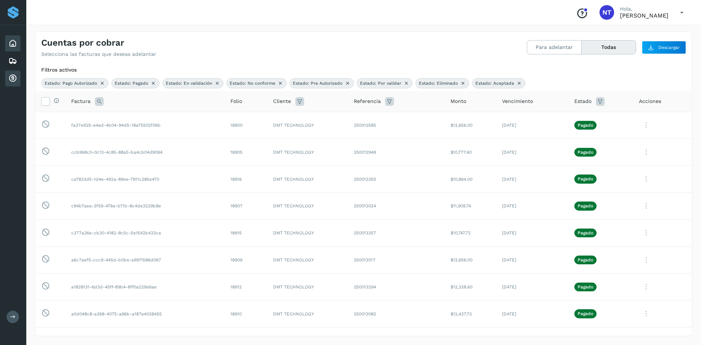
click at [11, 43] on icon at bounding box center [12, 43] width 9 height 9
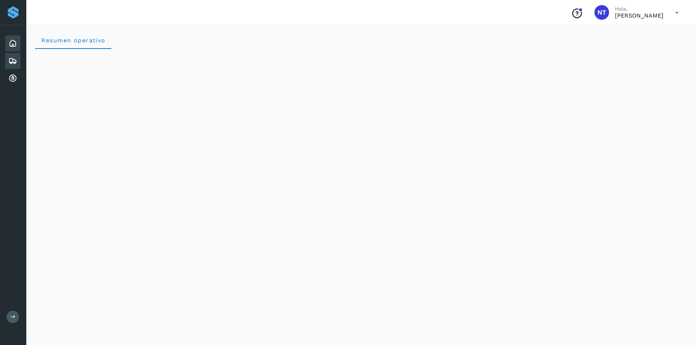
drag, startPoint x: 18, startPoint y: 58, endPoint x: 17, endPoint y: 65, distance: 7.0
click at [18, 60] on div "Embarques" at bounding box center [12, 61] width 15 height 16
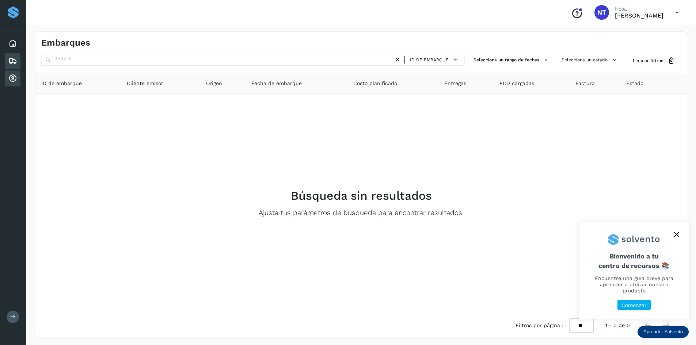
click at [15, 76] on icon at bounding box center [12, 78] width 9 height 9
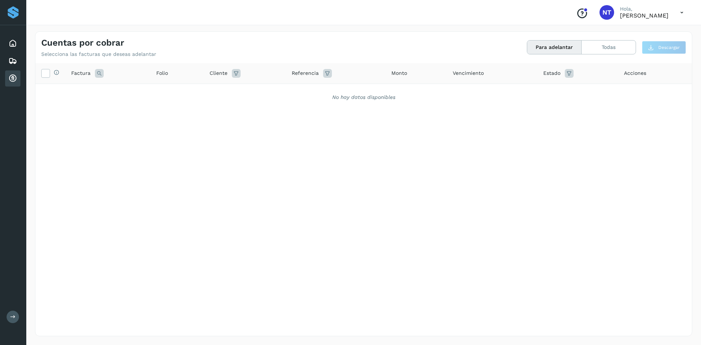
click at [680, 12] on icon at bounding box center [682, 12] width 15 height 15
click at [639, 31] on div "Cerrar sesión" at bounding box center [645, 33] width 87 height 14
